Goal: Navigation & Orientation: Find specific page/section

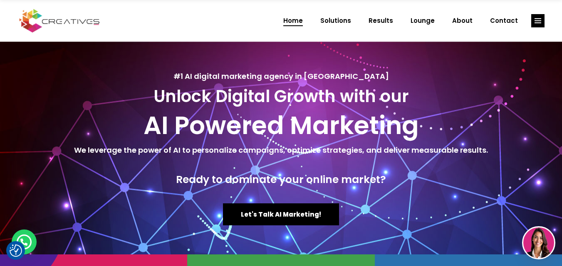
click at [296, 20] on span "Home" at bounding box center [293, 21] width 20 height 22
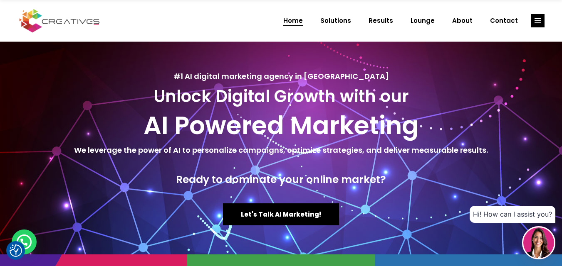
click at [296, 22] on span "Home" at bounding box center [293, 21] width 20 height 22
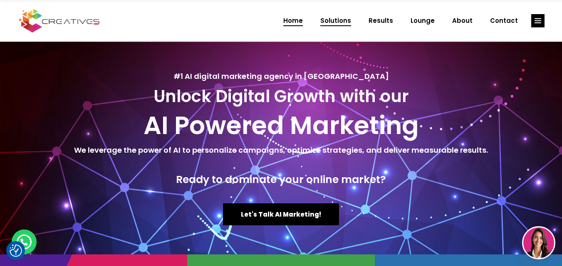
click at [337, 22] on span "Solutions" at bounding box center [335, 21] width 31 height 22
